Goal: Ask a question

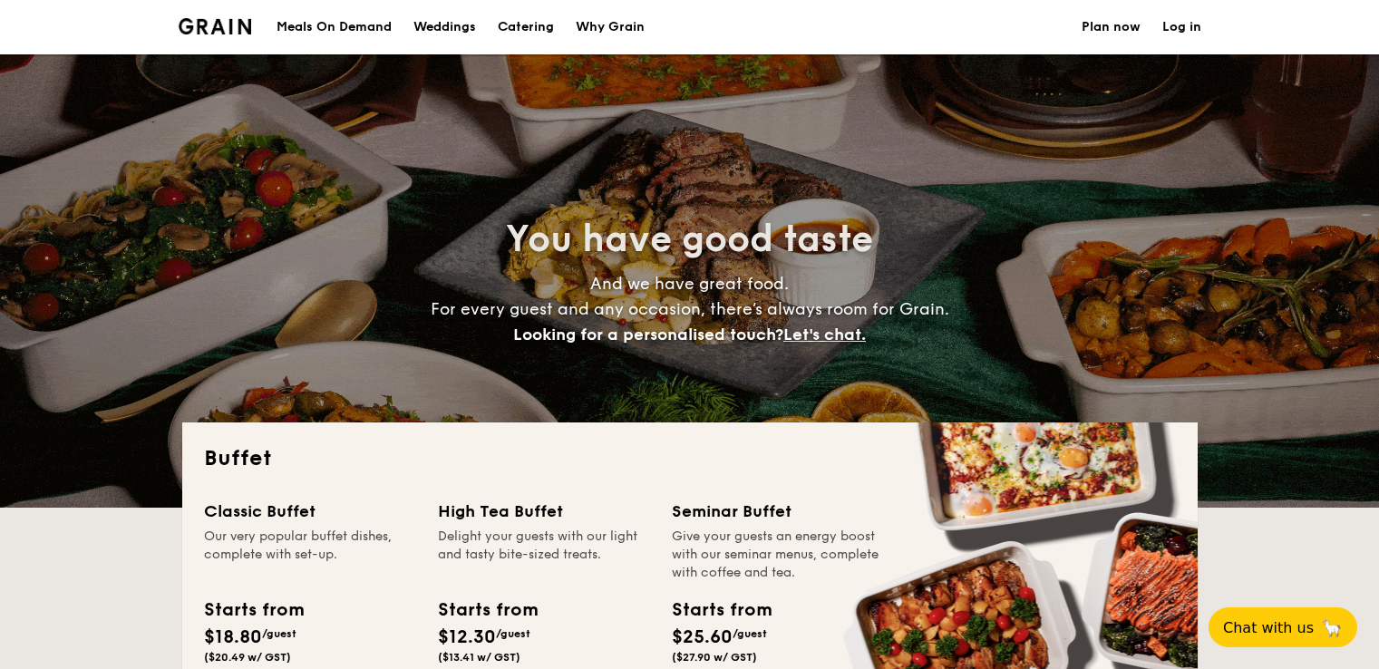
select select
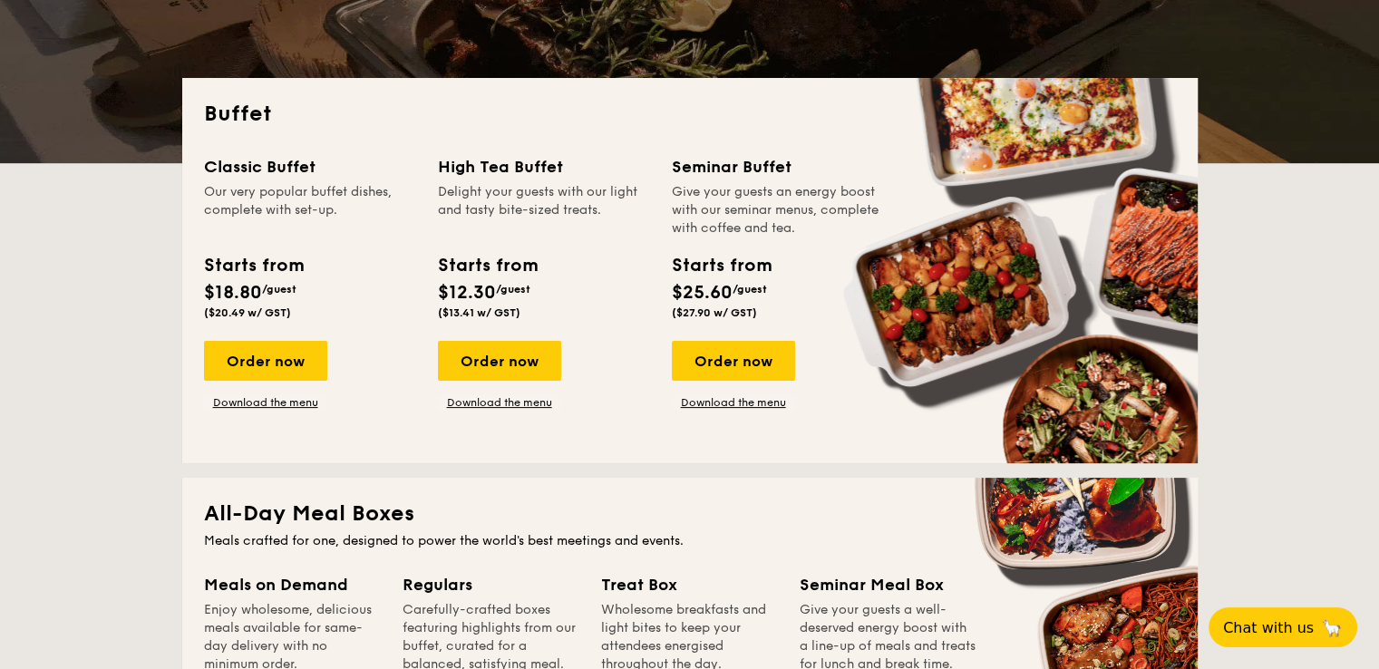
scroll to position [363, 0]
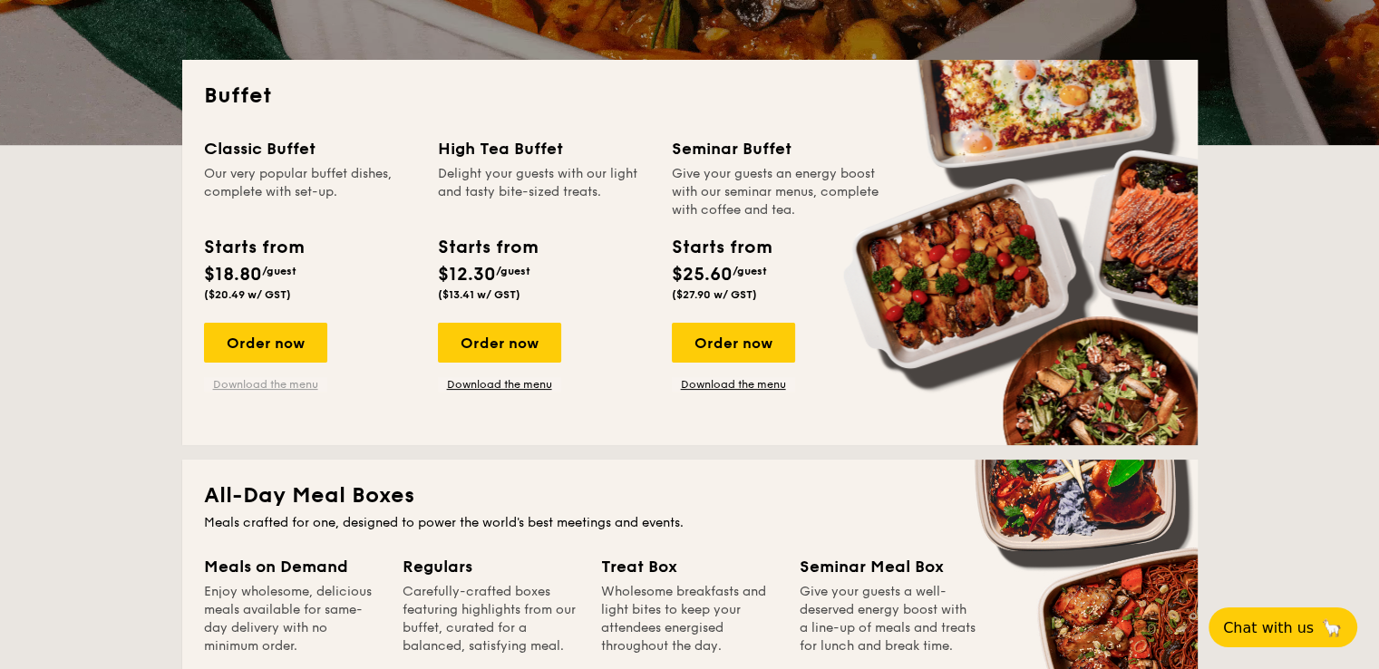
click at [278, 386] on link "Download the menu" at bounding box center [265, 384] width 123 height 15
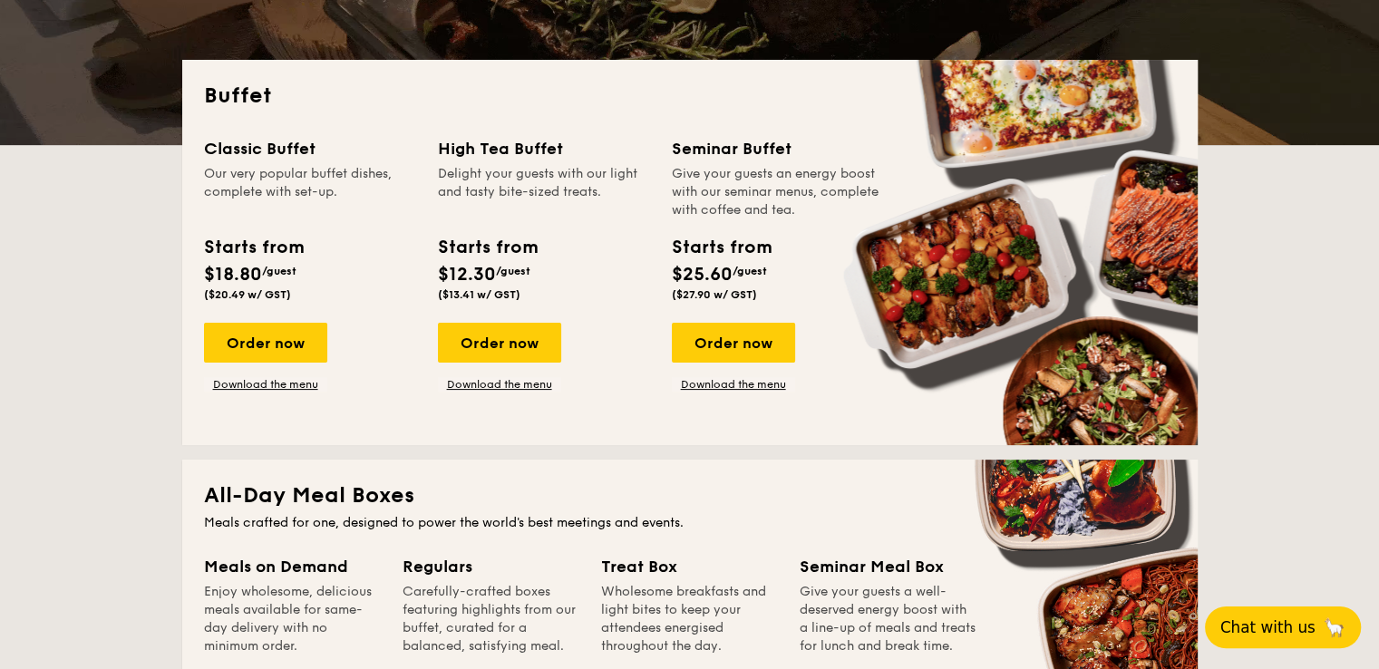
click at [1275, 624] on span "Chat with us" at bounding box center [1267, 627] width 95 height 18
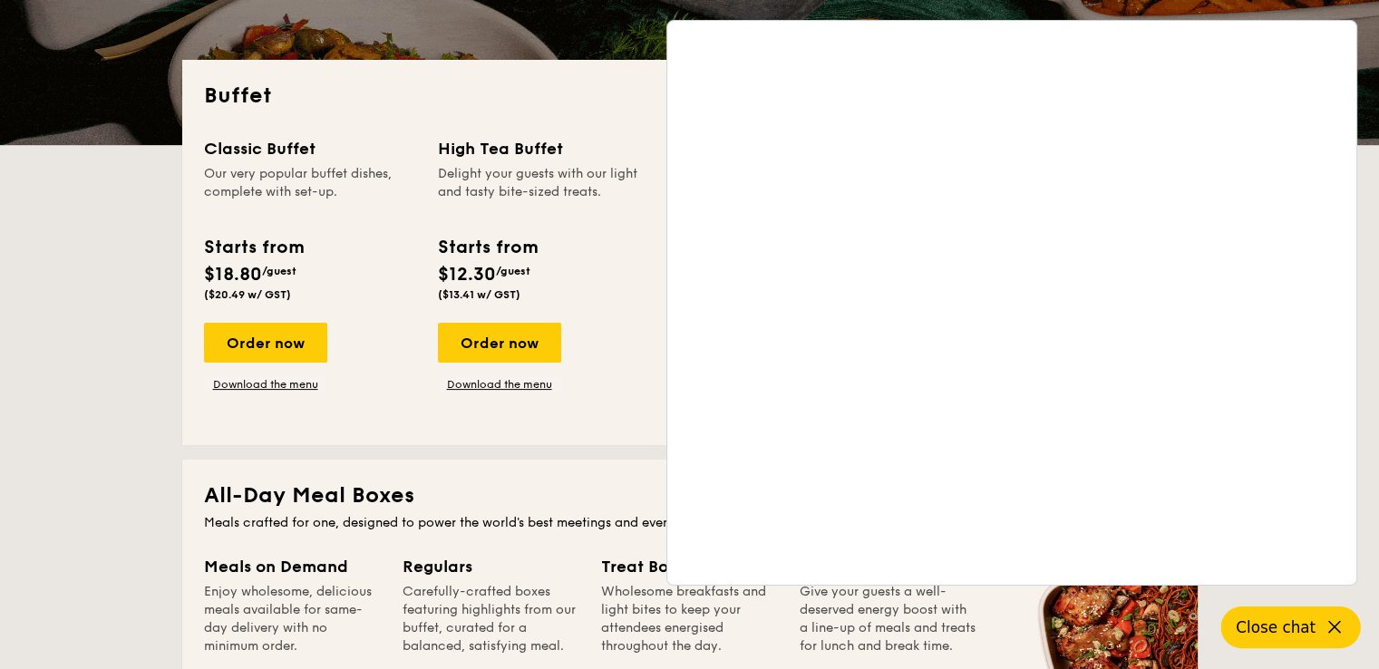
click at [1283, 630] on span "Close chat" at bounding box center [1275, 627] width 80 height 18
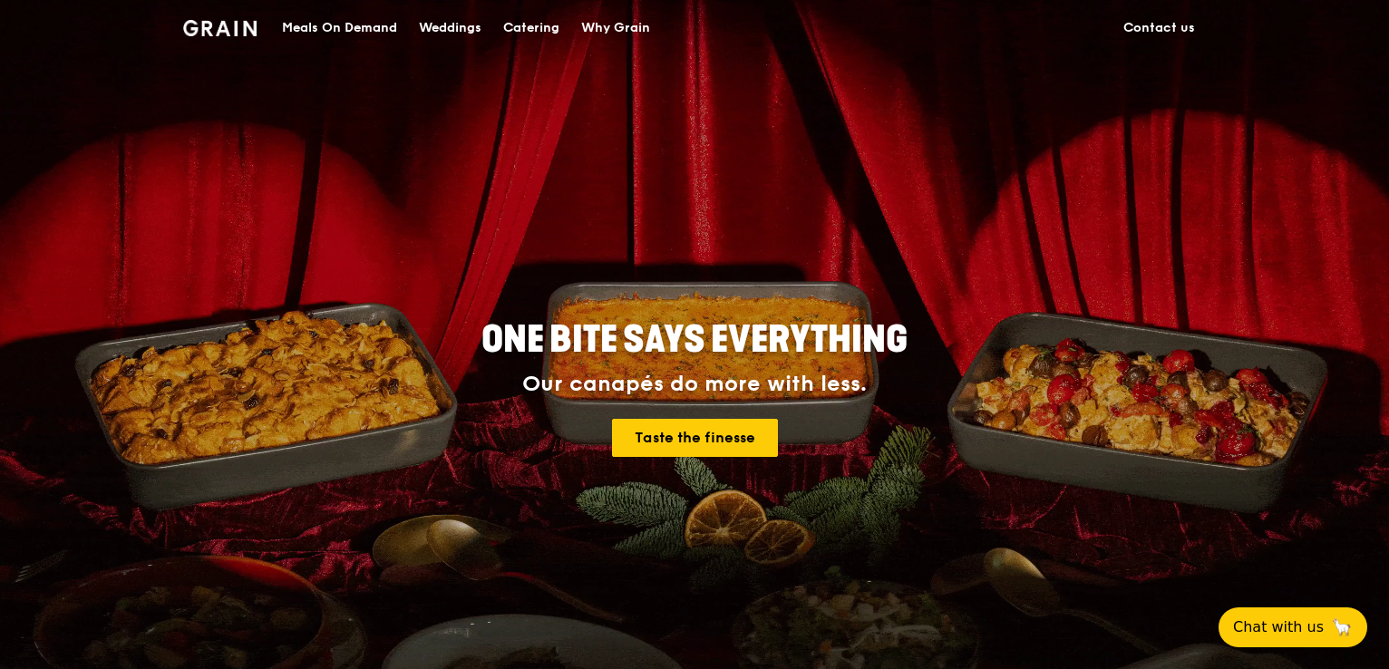
click at [1185, 31] on link "Contact us" at bounding box center [1158, 28] width 93 height 54
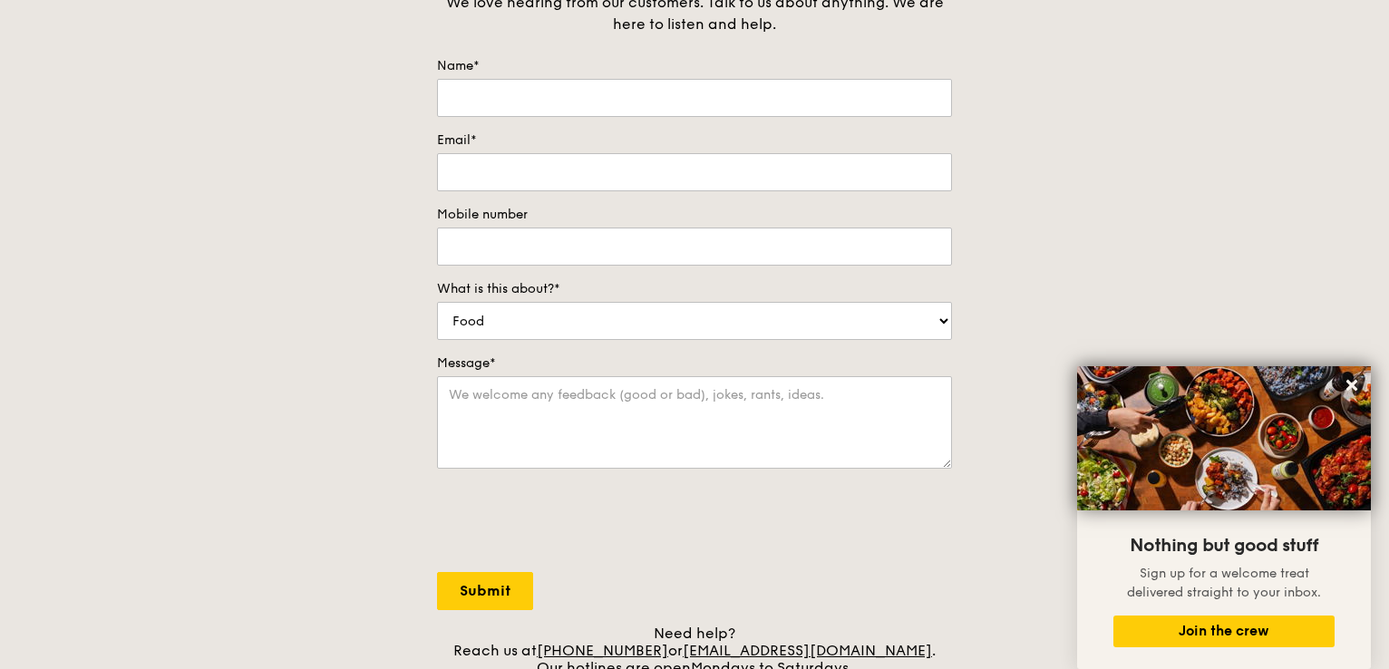
scroll to position [91, 0]
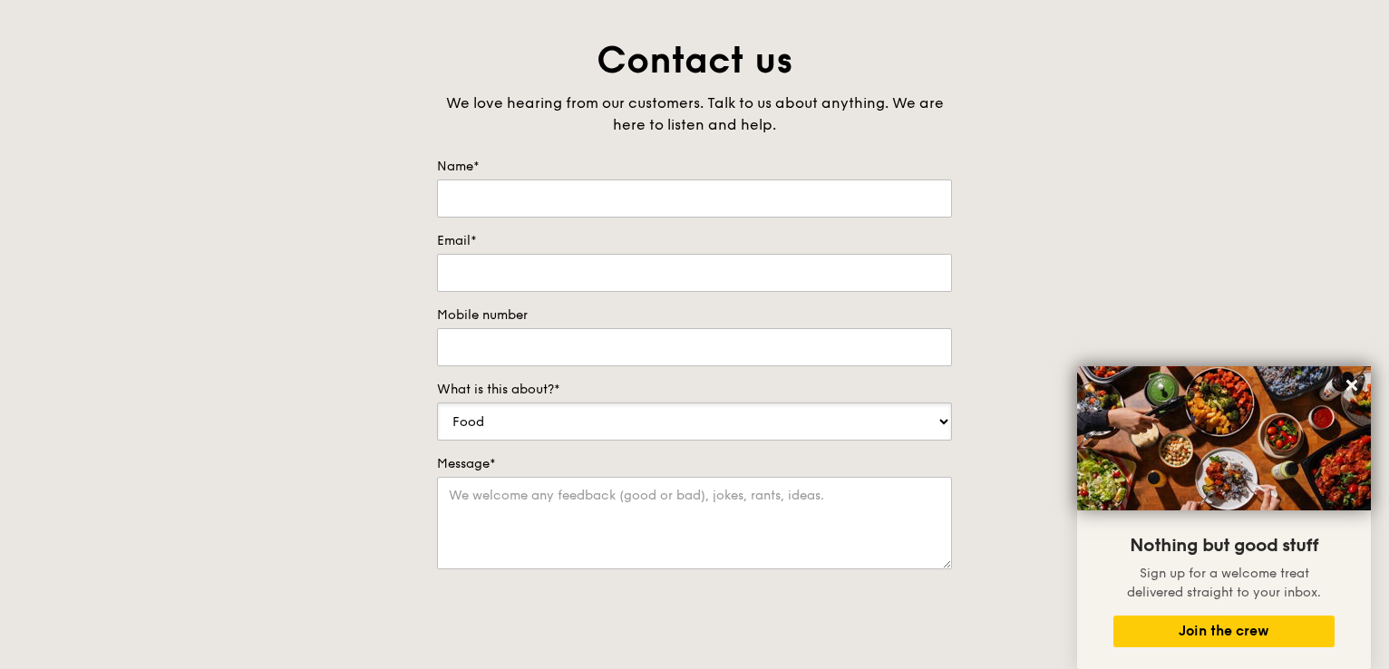
click at [811, 418] on select "Food Service Billing/Payment Catering Others" at bounding box center [694, 421] width 515 height 38
select select "Catering"
click at [437, 402] on select "Food Service Billing/Payment Catering Others" at bounding box center [694, 421] width 515 height 38
drag, startPoint x: 599, startPoint y: 529, endPoint x: 615, endPoint y: 522, distance: 17.0
click at [599, 529] on textarea "Message*" at bounding box center [694, 523] width 515 height 92
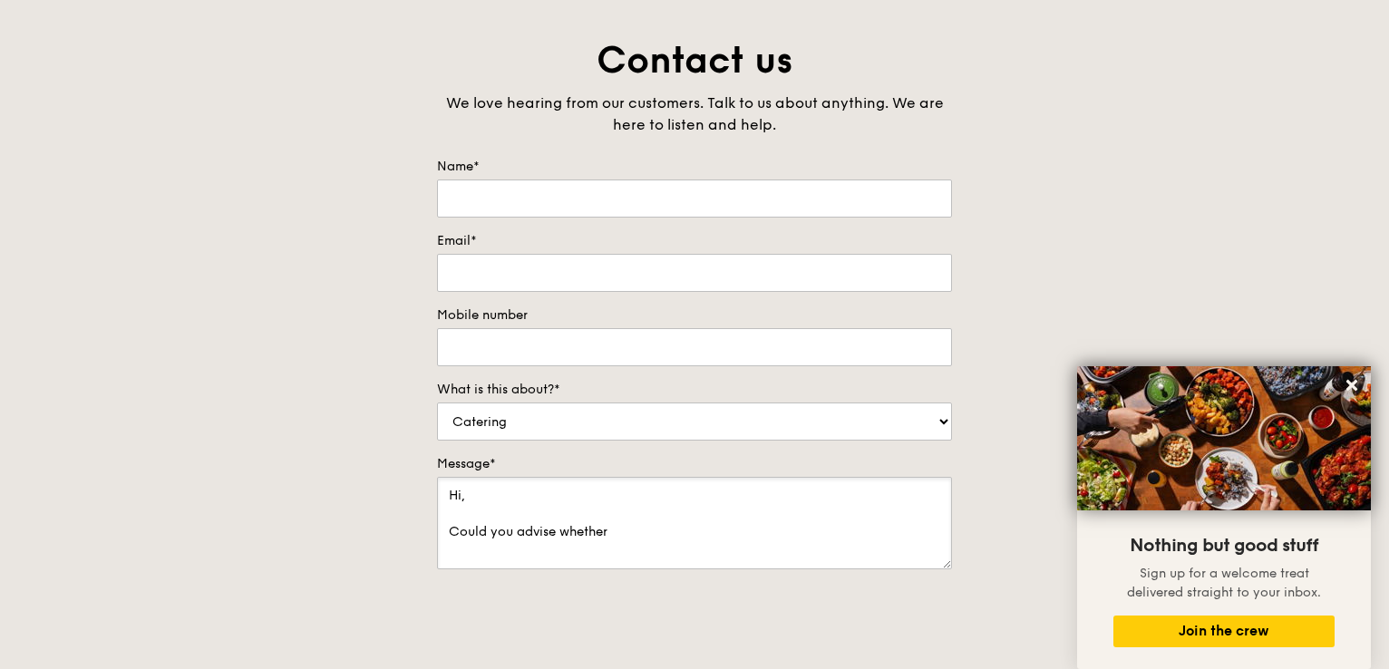
click at [838, 537] on textarea "Hi, Could you advise whether" at bounding box center [694, 523] width 515 height 92
type textarea "Hi, Could you advise whether Grain is open for buffet catering on [DATE]? Thank…"
click at [572, 201] on input "Name*" at bounding box center [694, 198] width 515 height 38
type input "[PERSON_NAME]"
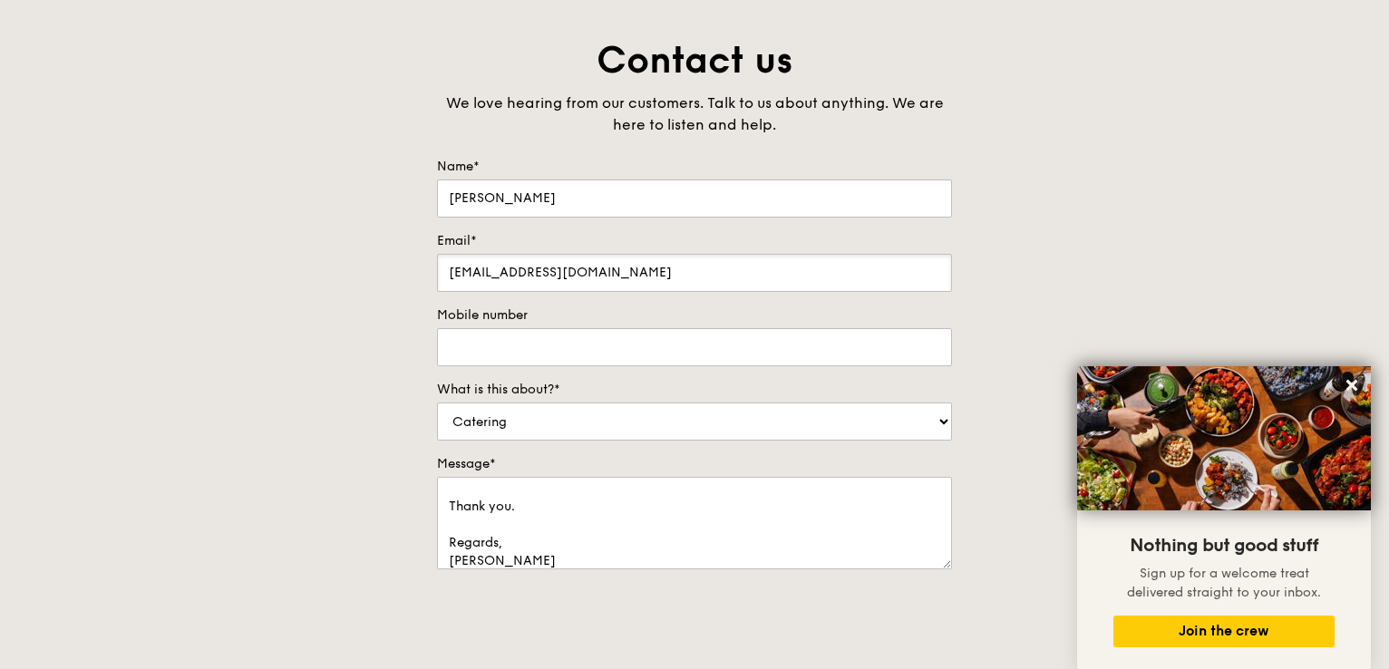
type input "[EMAIL_ADDRESS][DOMAIN_NAME]"
click at [1055, 315] on div "Contact us We love hearing from our customers. Talk to us about anything. We ar…" at bounding box center [694, 415] width 1389 height 758
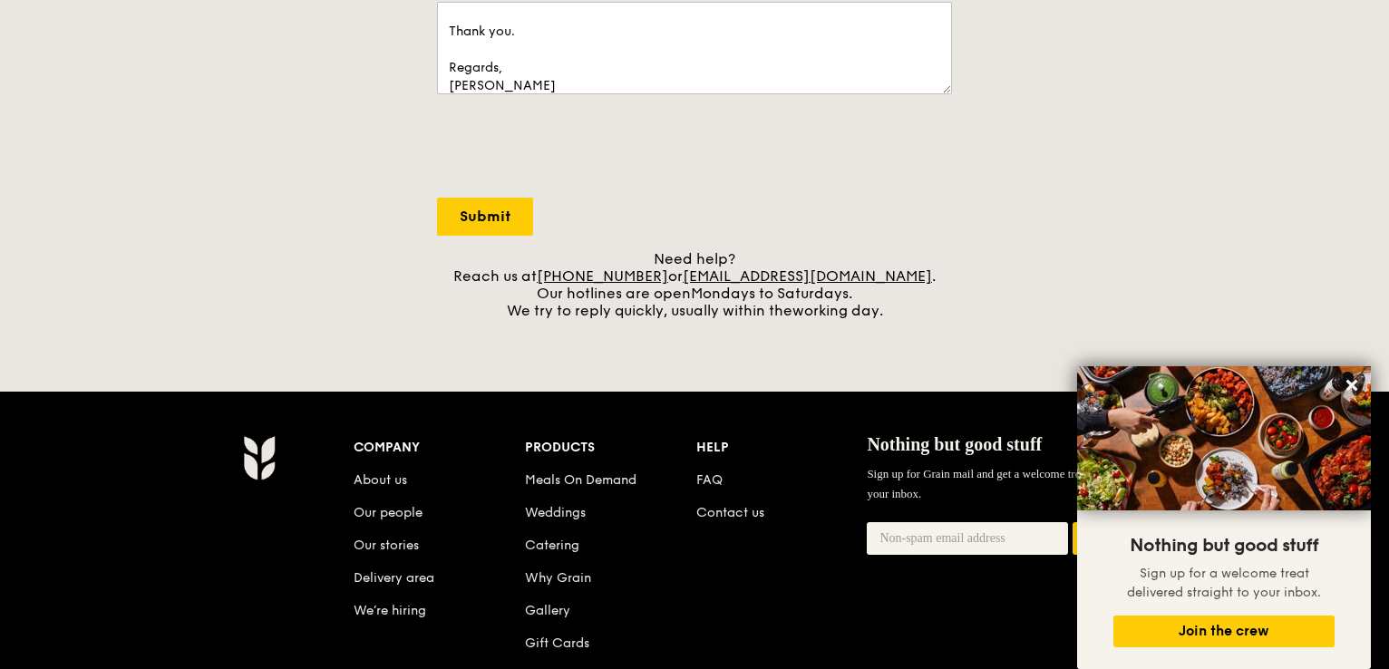
scroll to position [634, 0]
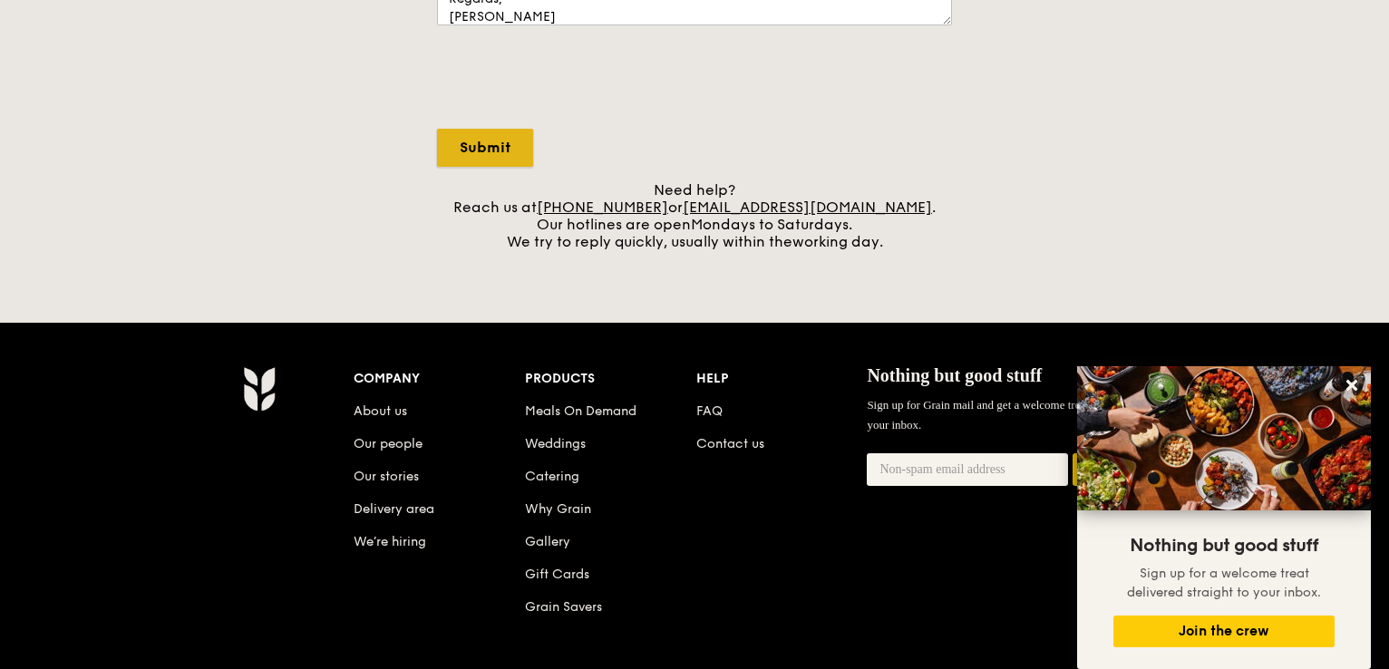
click at [470, 143] on input "Submit" at bounding box center [485, 148] width 96 height 38
select select "Food"
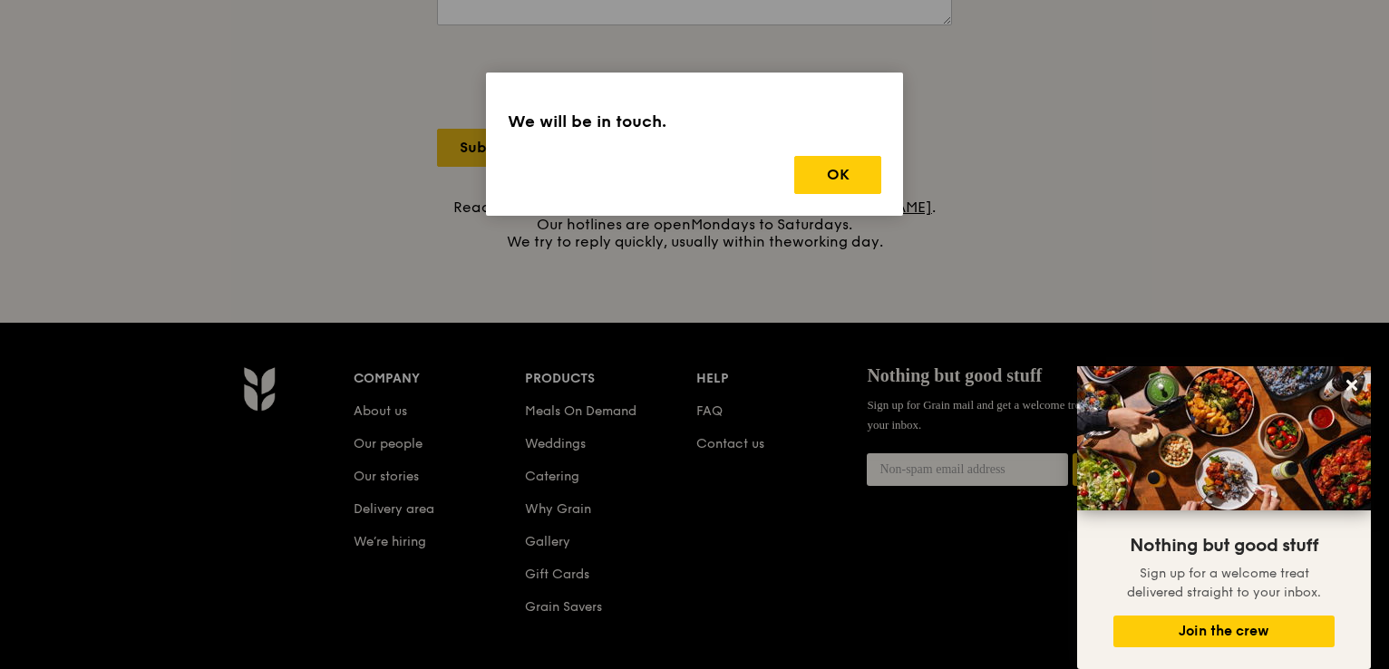
scroll to position [0, 0]
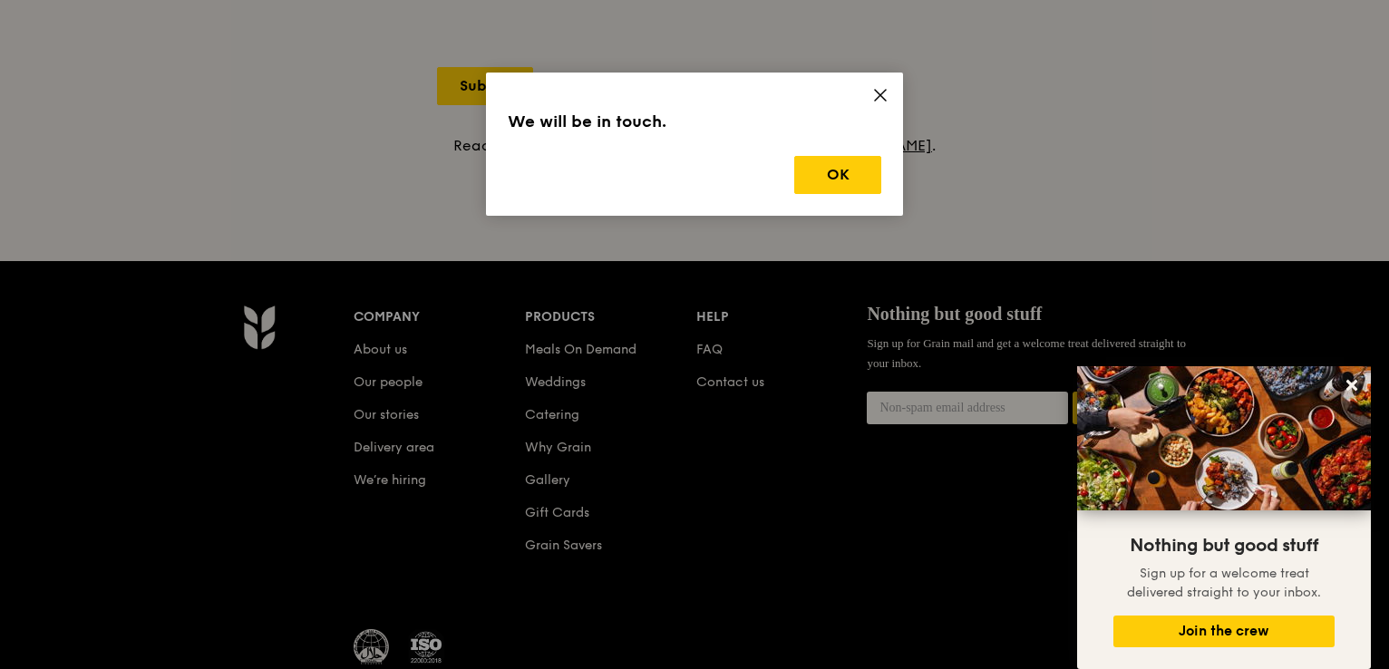
click at [877, 99] on icon at bounding box center [880, 95] width 16 height 16
